Goal: Transaction & Acquisition: Purchase product/service

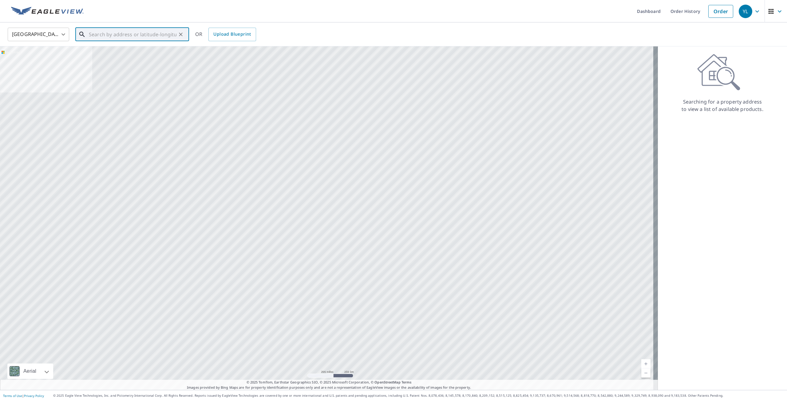
click at [155, 27] on input "text" at bounding box center [133, 34] width 88 height 17
click at [165, 39] on input "text" at bounding box center [133, 34] width 88 height 17
click at [148, 54] on span "[STREET_ADDRESS]" at bounding box center [136, 52] width 97 height 7
type input "[STREET_ADDRESS]"
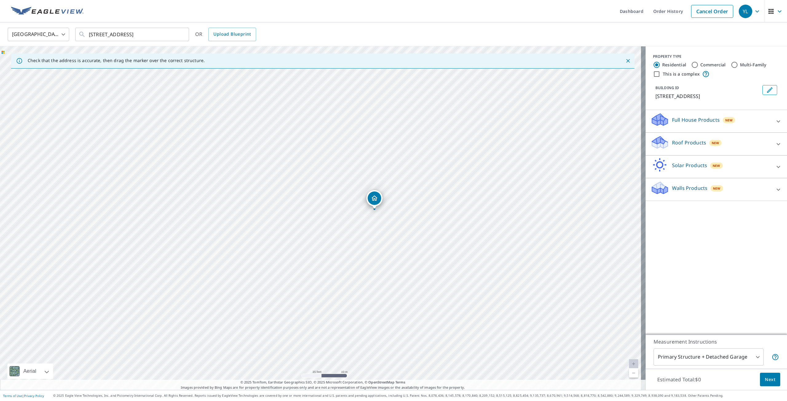
click at [665, 153] on div "Roof Products New" at bounding box center [711, 144] width 121 height 18
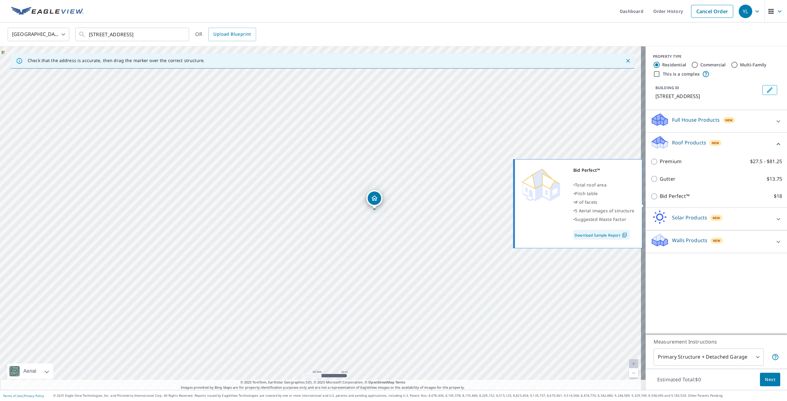
click at [669, 200] on p "Bid Perfect™" at bounding box center [675, 196] width 30 height 8
click at [660, 200] on input "Bid Perfect™ $18" at bounding box center [655, 196] width 9 height 7
checkbox input "true"
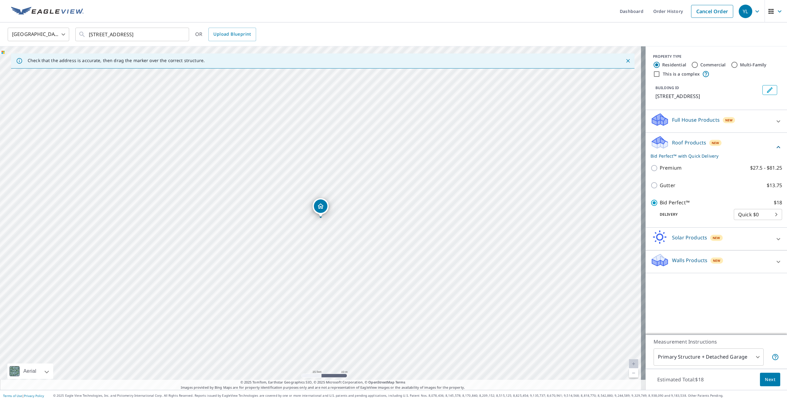
click at [765, 380] on span "Next" at bounding box center [770, 380] width 10 height 8
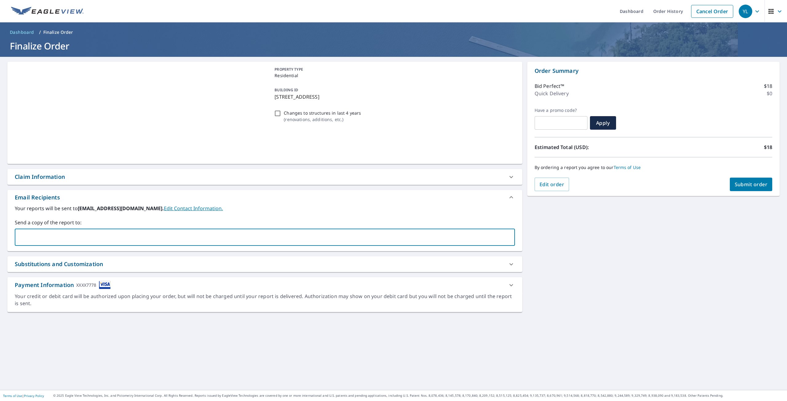
click at [228, 240] on input "text" at bounding box center [260, 238] width 485 height 12
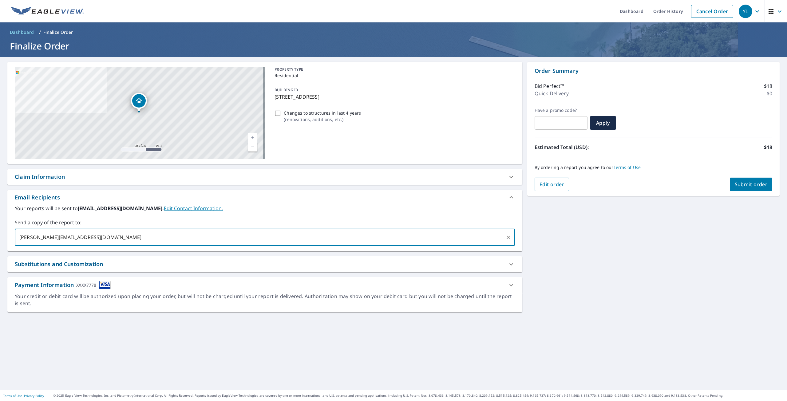
type input "[PERSON_NAME][EMAIL_ADDRESS][DOMAIN_NAME]"
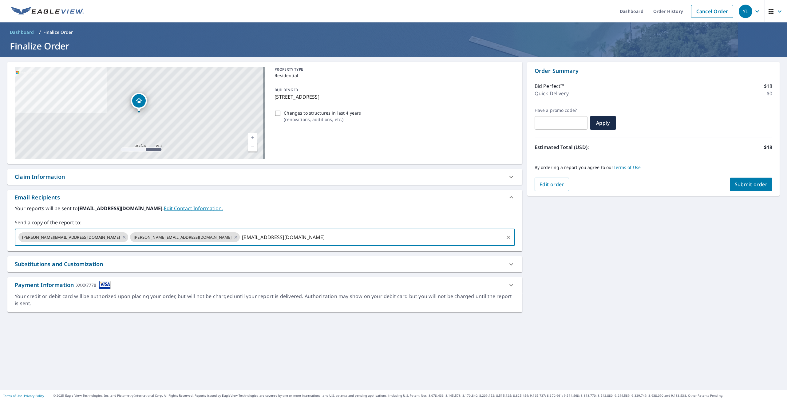
type input "[EMAIL_ADDRESS][DOMAIN_NAME]"
type input "[PERSON_NAME][EMAIL_ADDRESS][DOMAIN_NAME]"
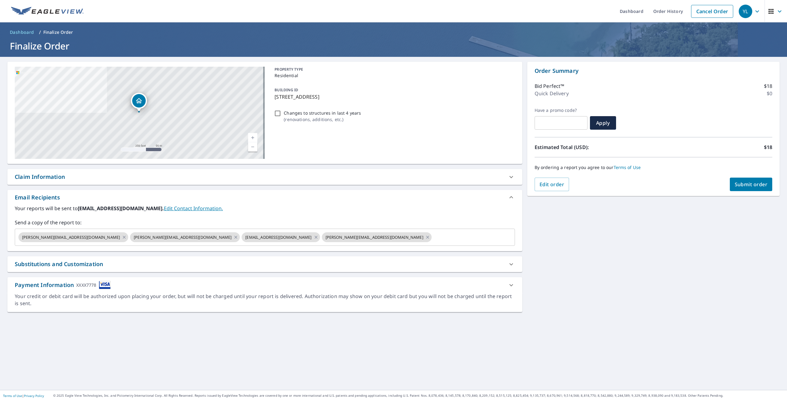
drag, startPoint x: 613, startPoint y: 302, endPoint x: 628, endPoint y: 216, distance: 87.0
click at [613, 297] on div "[STREET_ADDRESS] Aerial Road A standard road map Aerial A detailed look from ab…" at bounding box center [393, 223] width 787 height 333
click at [745, 185] on span "Submit order" at bounding box center [751, 184] width 33 height 7
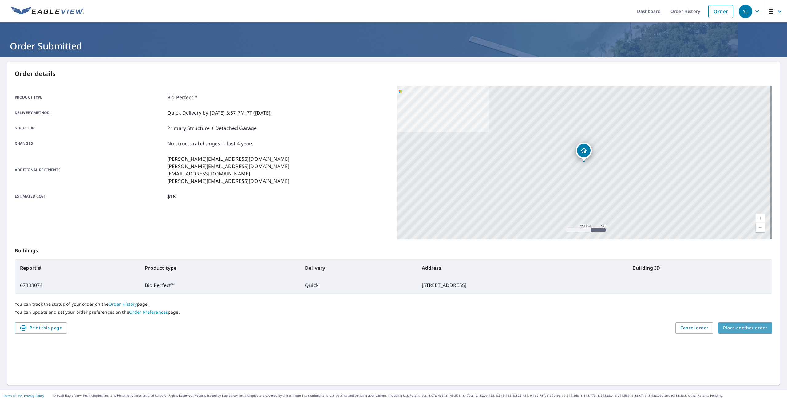
click at [767, 328] on button "Place another order" at bounding box center [745, 328] width 54 height 11
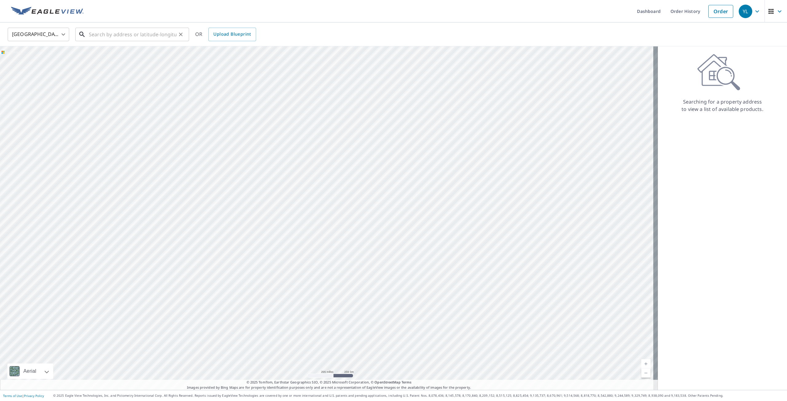
click at [126, 32] on input "text" at bounding box center [133, 34] width 88 height 17
click at [125, 56] on p "[GEOGRAPHIC_DATA]" at bounding box center [136, 59] width 97 height 6
type input "[STREET_ADDRESS]"
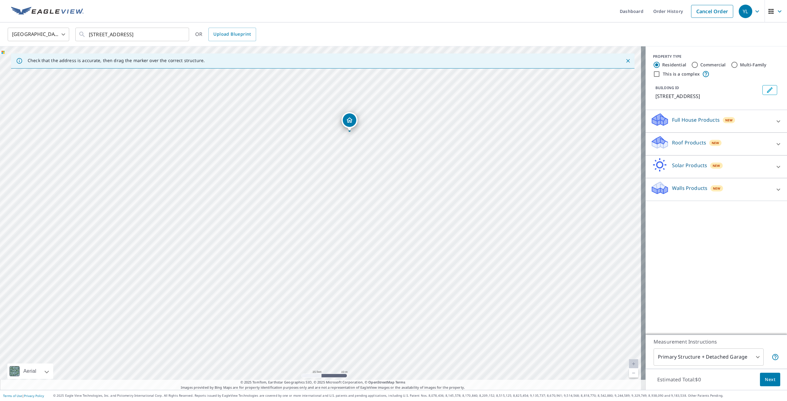
click at [663, 149] on icon at bounding box center [660, 144] width 16 height 7
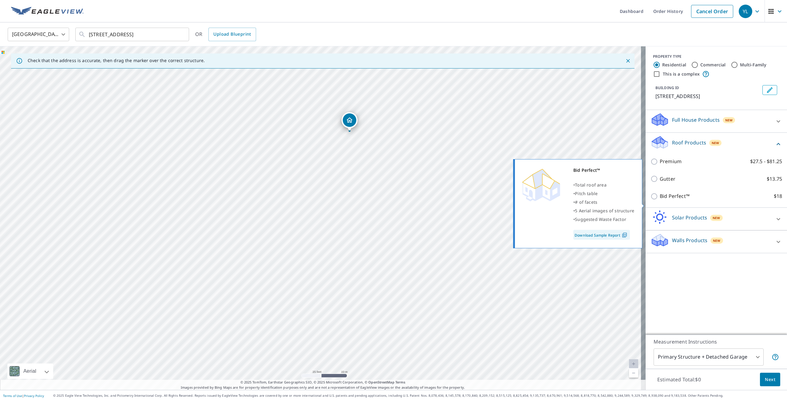
click at [666, 200] on p "Bid Perfect™" at bounding box center [675, 196] width 30 height 8
click at [660, 200] on input "Bid Perfect™ $18" at bounding box center [655, 196] width 9 height 7
checkbox input "true"
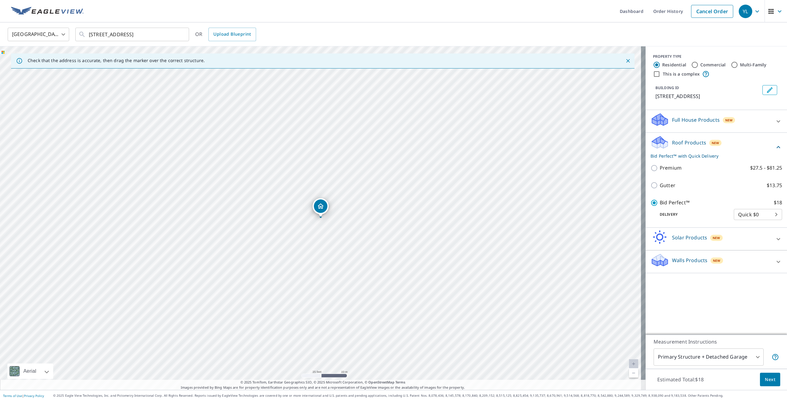
click at [765, 377] on span "Next" at bounding box center [770, 380] width 10 height 8
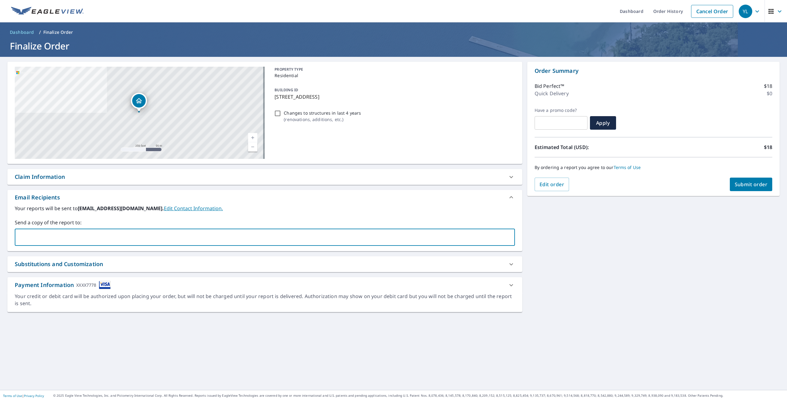
click at [174, 242] on input "text" at bounding box center [260, 238] width 485 height 12
paste input "[PERSON_NAME][EMAIL_ADDRESS][DOMAIN_NAME]"
type input "[PERSON_NAME][EMAIL_ADDRESS][DOMAIN_NAME]"
drag, startPoint x: 160, startPoint y: 328, endPoint x: 168, endPoint y: 325, distance: 8.5
click at [160, 328] on div "[STREET_ADDRESS] Aerial Road A standard road map Aerial A detailed look from ab…" at bounding box center [264, 223] width 515 height 323
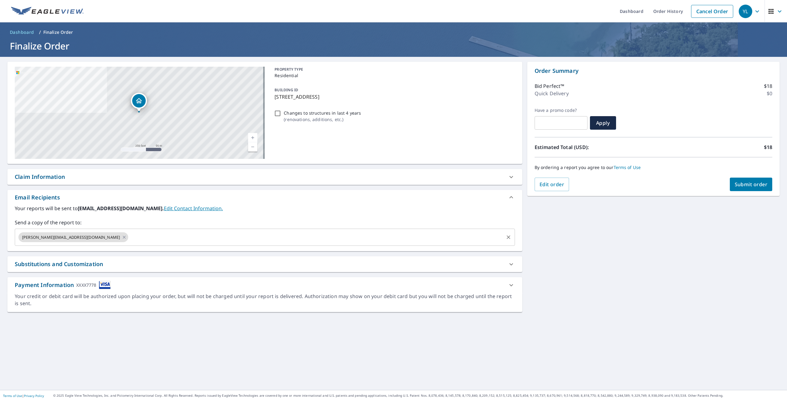
drag, startPoint x: 140, startPoint y: 229, endPoint x: 137, endPoint y: 236, distance: 7.1
click at [140, 229] on div "[PERSON_NAME][EMAIL_ADDRESS][DOMAIN_NAME] ​" at bounding box center [265, 237] width 500 height 17
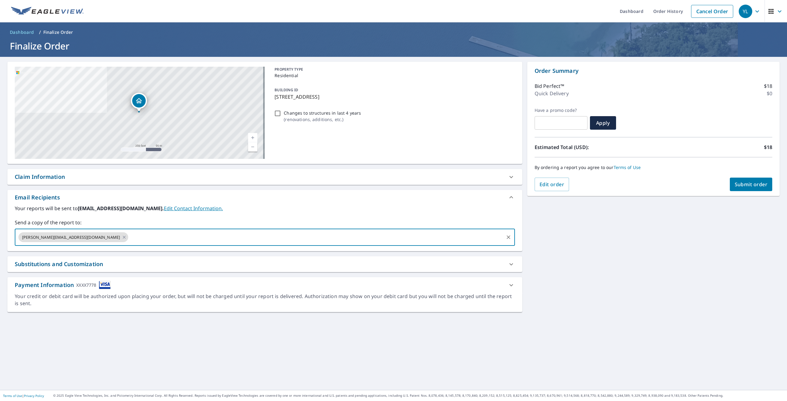
click at [137, 236] on input "text" at bounding box center [316, 238] width 374 height 12
paste input "[EMAIL_ADDRESS][DOMAIN_NAME]"
type input "[EMAIL_ADDRESS][DOMAIN_NAME]"
paste input "[EMAIL_ADDRESS][DOMAIN_NAME]"
drag, startPoint x: 174, startPoint y: 240, endPoint x: 156, endPoint y: 244, distance: 18.9
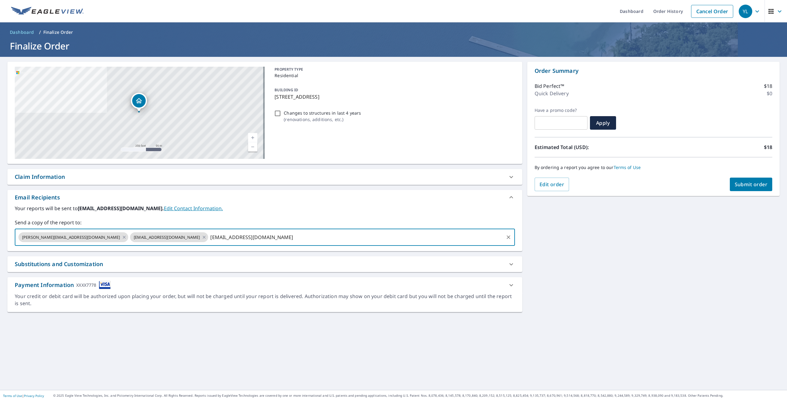
click at [156, 244] on div "[PERSON_NAME][EMAIL_ADDRESS][DOMAIN_NAME] [EMAIL_ADDRESS][DOMAIN_NAME] [PERSON_…" at bounding box center [265, 237] width 500 height 17
type input "[PERSON_NAME][EMAIL_ADDRESS][DOMAIN_NAME]"
click at [244, 239] on input "[PERSON_NAME][EMAIL_ADDRESS][DOMAIN_NAME]" at bounding box center [356, 238] width 294 height 12
paste input "[PERSON_NAME][EMAIL_ADDRESS][DOMAIN_NAME]"
type input "[PERSON_NAME][EMAIL_ADDRESS][DOMAIN_NAME]"
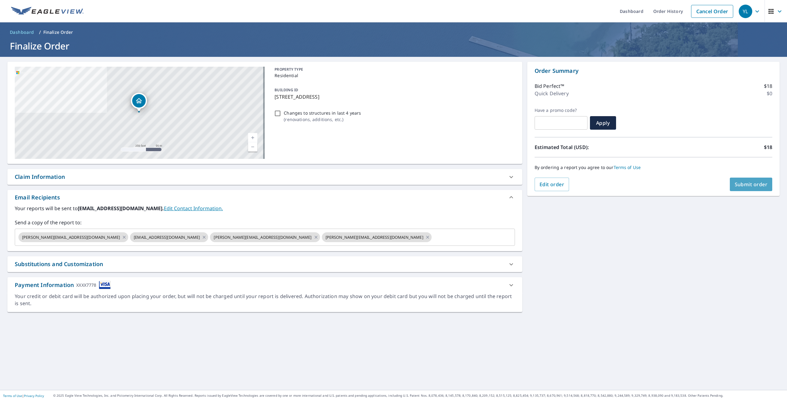
click at [740, 180] on button "Submit order" at bounding box center [751, 185] width 43 height 14
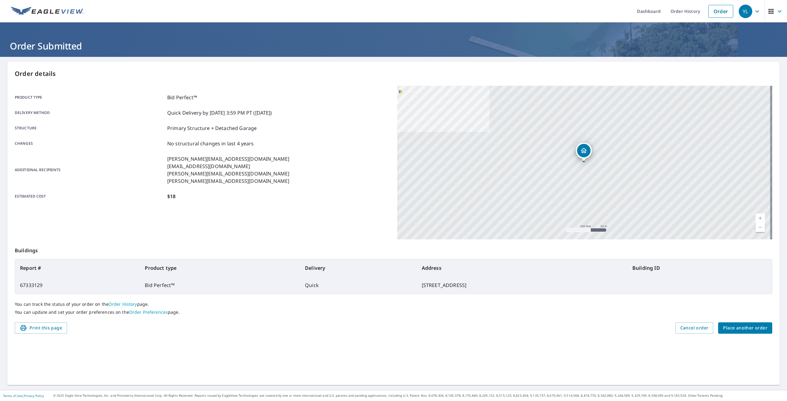
click at [746, 324] on button "Place another order" at bounding box center [745, 328] width 54 height 11
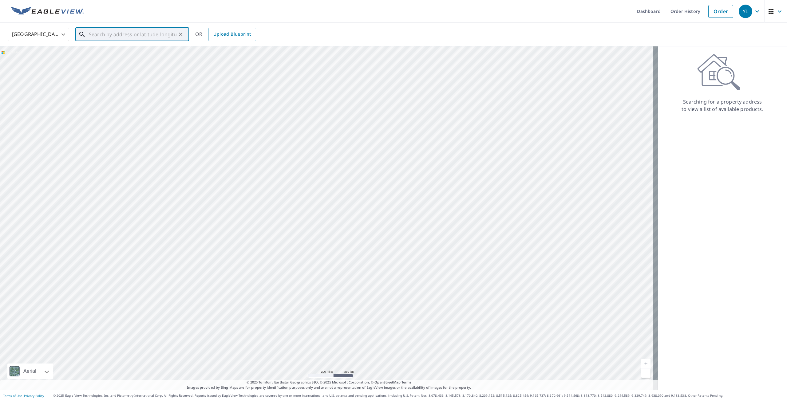
click at [117, 35] on input "text" at bounding box center [133, 34] width 88 height 17
click at [125, 47] on li "[STREET_ADDRESS][PERSON_NAME]" at bounding box center [132, 55] width 114 height 21
type input "[STREET_ADDRESS][PERSON_NAME]"
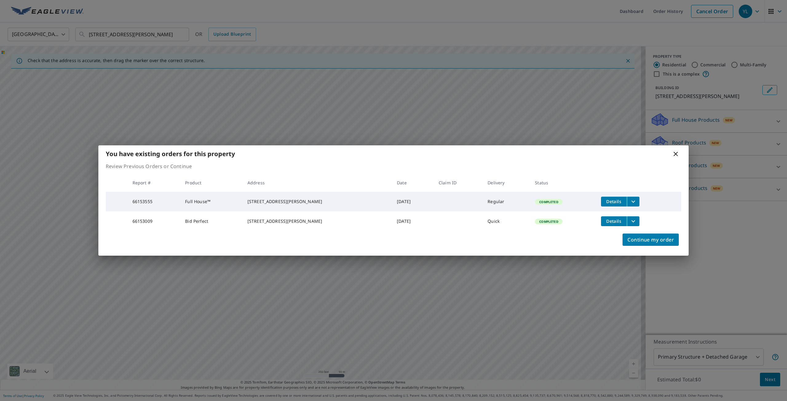
drag, startPoint x: 358, startPoint y: 204, endPoint x: 410, endPoint y: 196, distance: 53.1
click at [410, 196] on tr "66153555 Full House™ [STREET_ADDRESS][PERSON_NAME] [DATE] Regular Completed Det…" at bounding box center [394, 202] width 576 height 20
click at [422, 199] on td "[DATE]" at bounding box center [413, 202] width 42 height 20
click at [605, 201] on span "Details" at bounding box center [614, 202] width 18 height 6
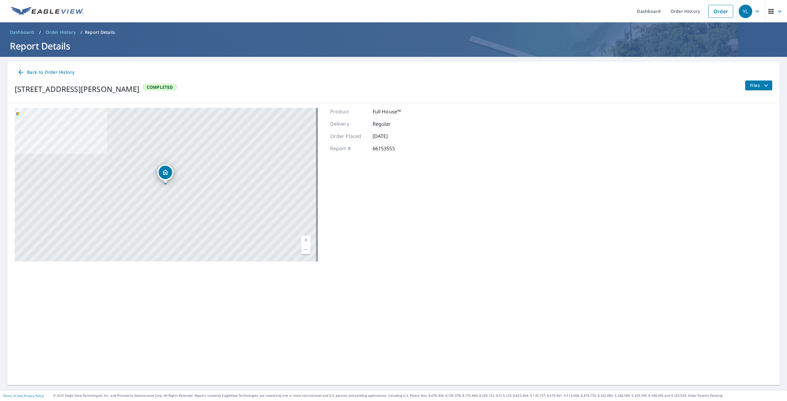
click at [295, 88] on div "[STREET_ADDRESS][PERSON_NAME] Completed Files" at bounding box center [394, 89] width 758 height 17
drag, startPoint x: 85, startPoint y: 87, endPoint x: 1, endPoint y: 89, distance: 84.6
click at [1, 89] on main "Back to Order History [STREET_ADDRESS][PERSON_NAME] Completed Files [STREET_ADD…" at bounding box center [393, 223] width 787 height 333
copy div "[STREET_ADDRESS][PERSON_NAME]"
